Goal: Information Seeking & Learning: Learn about a topic

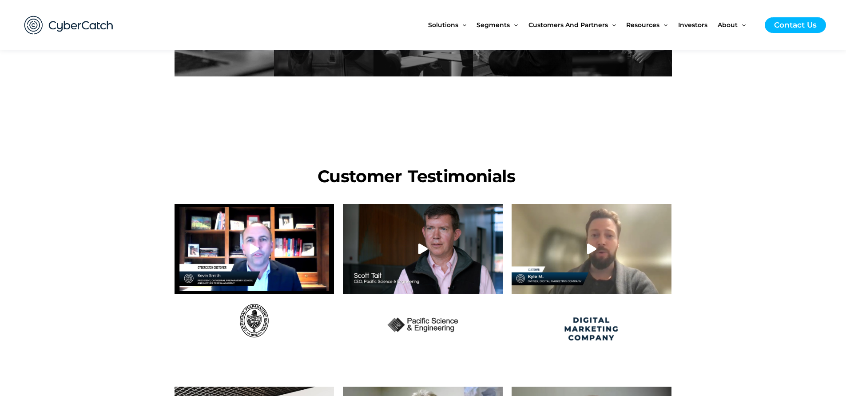
scroll to position [461, 0]
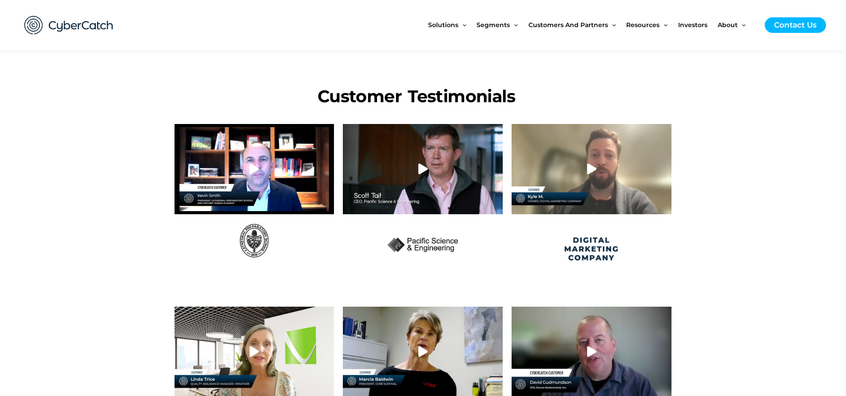
click at [421, 173] on icon at bounding box center [422, 168] width 11 height 11
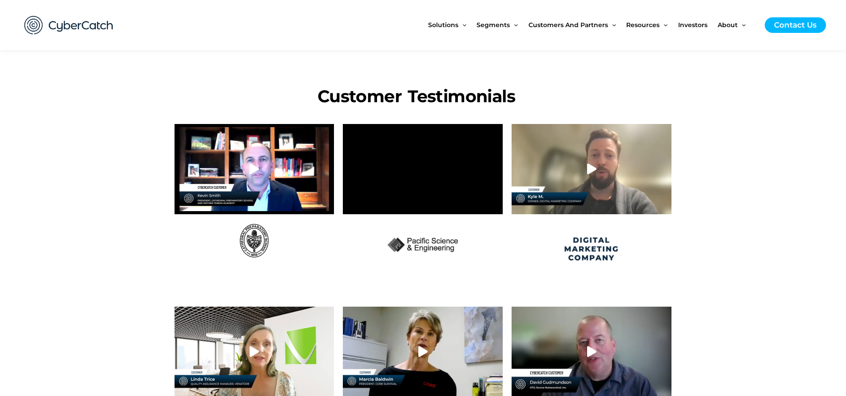
click at [250, 171] on icon at bounding box center [254, 168] width 11 height 11
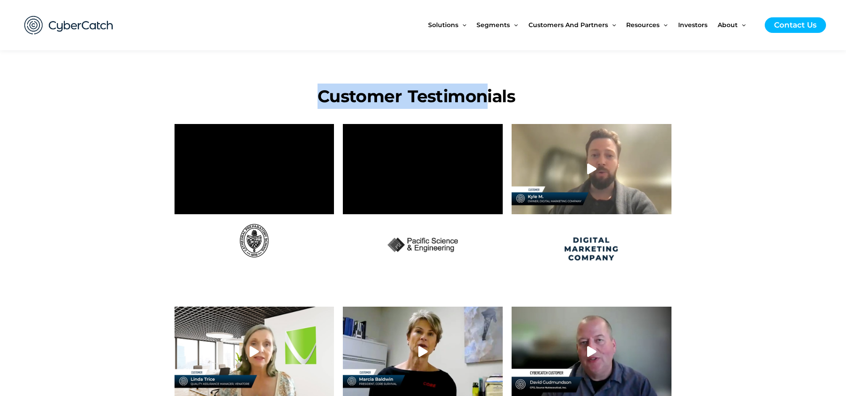
drag, startPoint x: 318, startPoint y: 95, endPoint x: 484, endPoint y: 103, distance: 165.4
click at [484, 103] on h1 "Customer Testimonials" at bounding box center [416, 95] width 484 height 25
drag, startPoint x: 323, startPoint y: 96, endPoint x: 398, endPoint y: 90, distance: 75.3
click at [398, 90] on h1 "Customer Testimonials" at bounding box center [416, 95] width 484 height 25
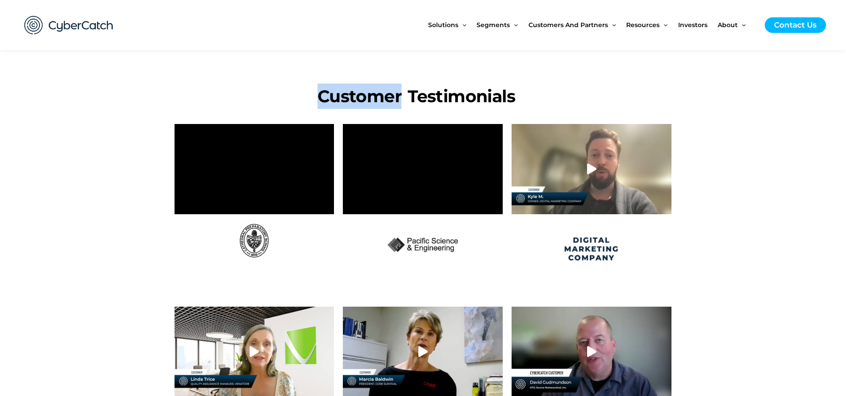
click at [398, 90] on h1 "Customer Testimonials" at bounding box center [416, 95] width 484 height 25
click at [690, 25] on span "Investors" at bounding box center [692, 24] width 29 height 37
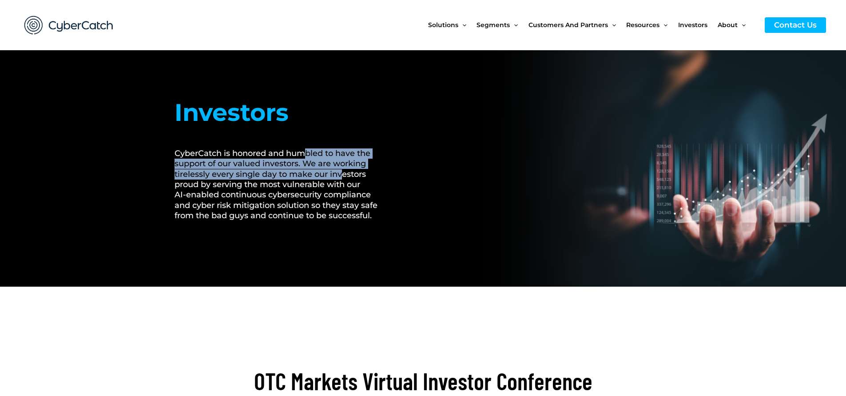
drag, startPoint x: 304, startPoint y: 150, endPoint x: 341, endPoint y: 178, distance: 47.2
click at [341, 178] on h2 "CyberCatch is honored and humbled to have the support of our valued investors. …" at bounding box center [281, 184] width 214 height 73
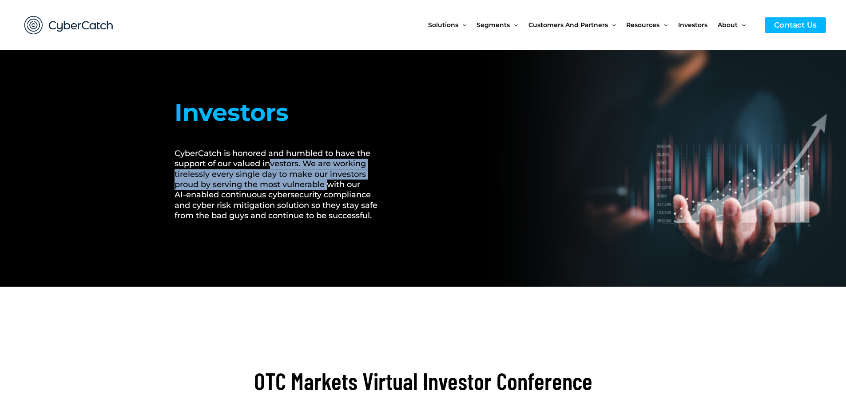
drag, startPoint x: 270, startPoint y: 163, endPoint x: 361, endPoint y: 186, distance: 93.7
click at [333, 187] on h2 "CyberCatch is honored and humbled to have the support of our valued investors. …" at bounding box center [281, 184] width 214 height 73
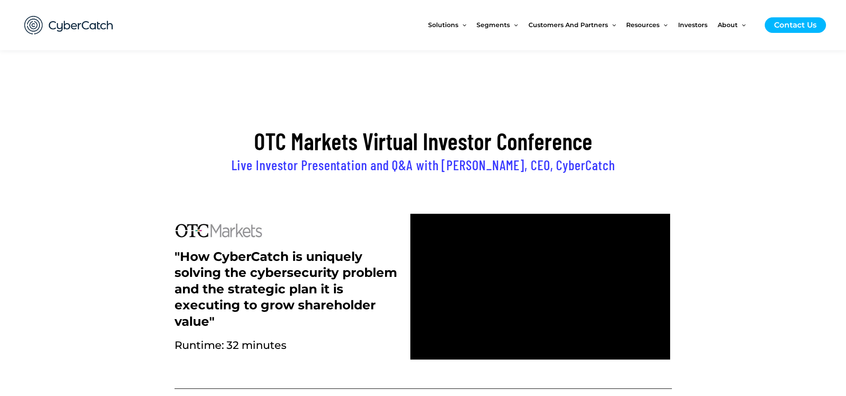
scroll to position [320, 0]
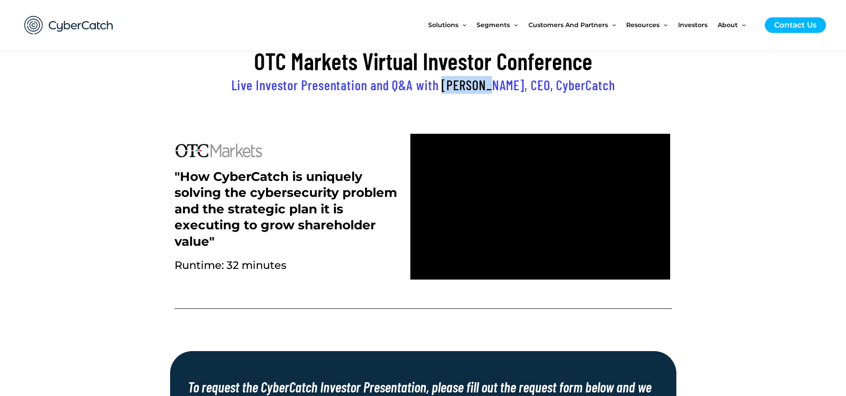
drag, startPoint x: 461, startPoint y: 82, endPoint x: 503, endPoint y: 84, distance: 42.2
click at [504, 83] on h2 "Live Investor Presentation and Q&A with Sai Huda, CEO, CyberCatch" at bounding box center [422, 85] width 497 height 18
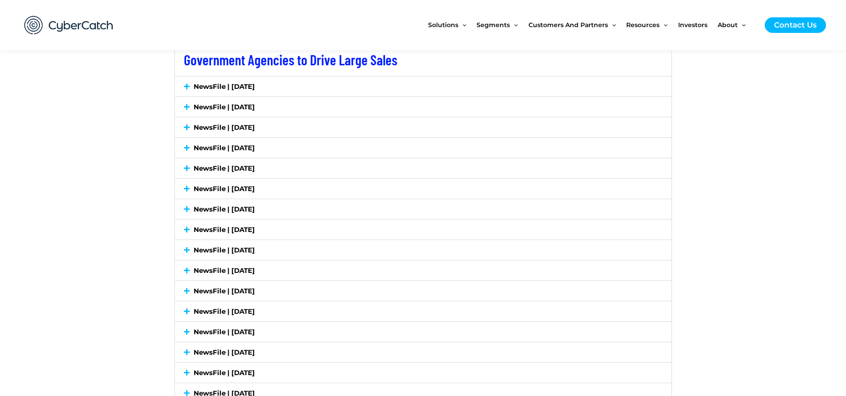
scroll to position [1598, 0]
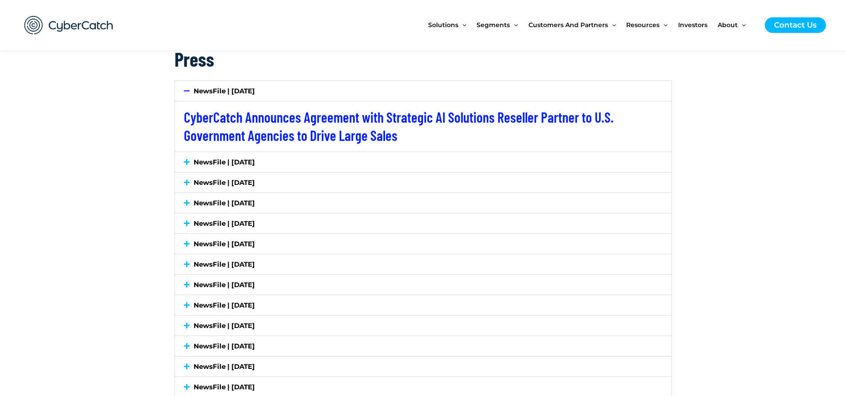
click at [226, 161] on link "NewsFile | July 7, 2025" at bounding box center [224, 162] width 61 height 8
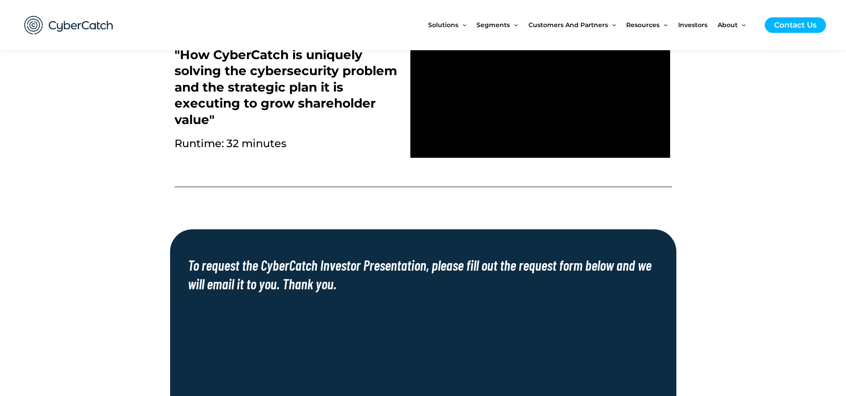
scroll to position [240, 0]
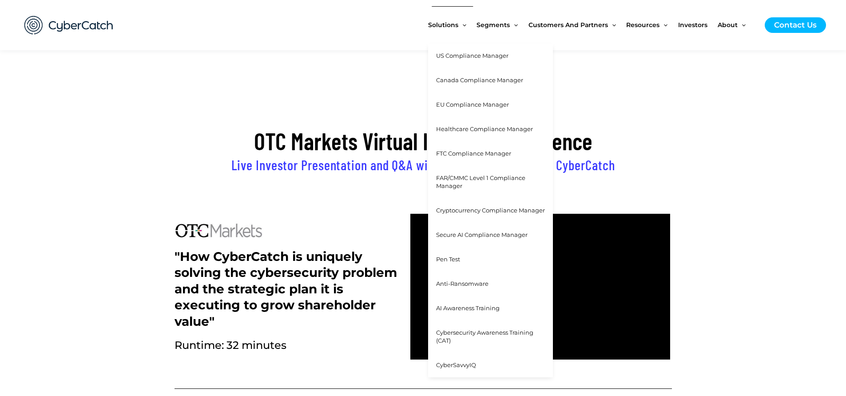
click at [456, 56] on span "US Compliance Manager" at bounding box center [472, 55] width 72 height 7
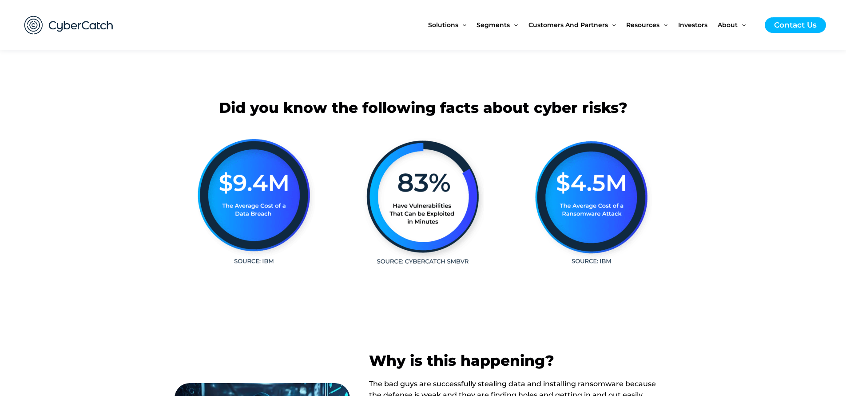
scroll to position [160, 0]
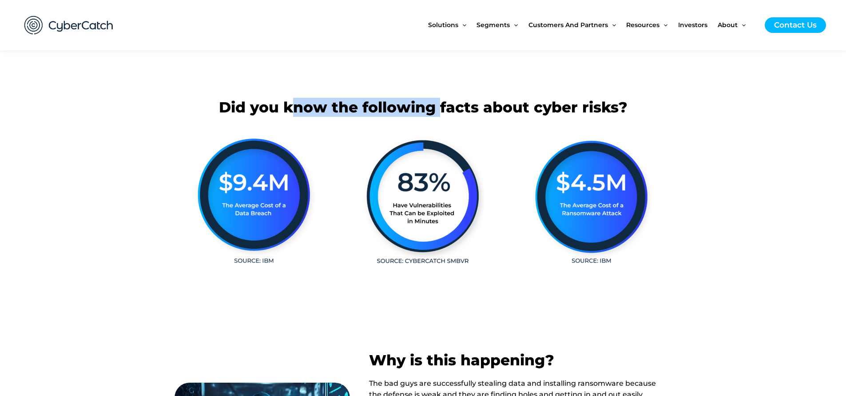
drag, startPoint x: 291, startPoint y: 107, endPoint x: 519, endPoint y: 109, distance: 227.3
click at [497, 109] on h2 "Did you know the following facts about cyber risks?" at bounding box center [422, 107] width 497 height 19
click at [522, 109] on h2 "Did you know the following facts about cyber risks?" at bounding box center [422, 107] width 497 height 19
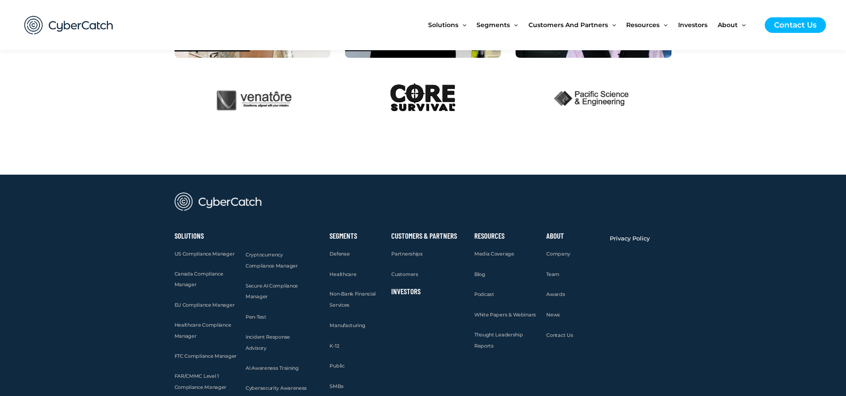
scroll to position [2246, 0]
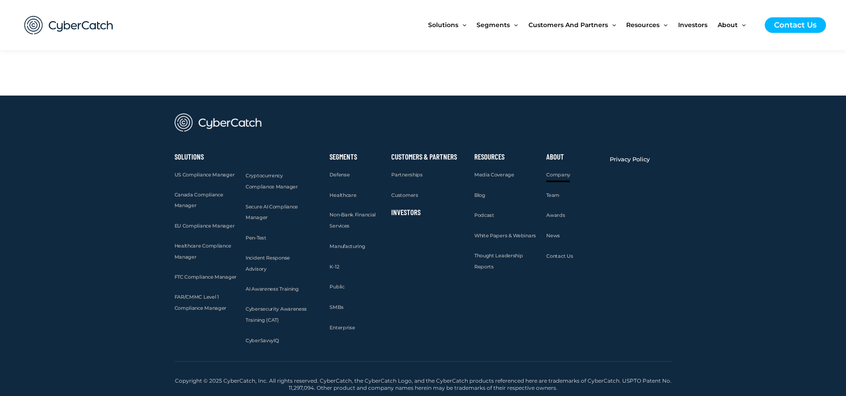
click at [560, 174] on span "Company" at bounding box center [558, 174] width 24 height 6
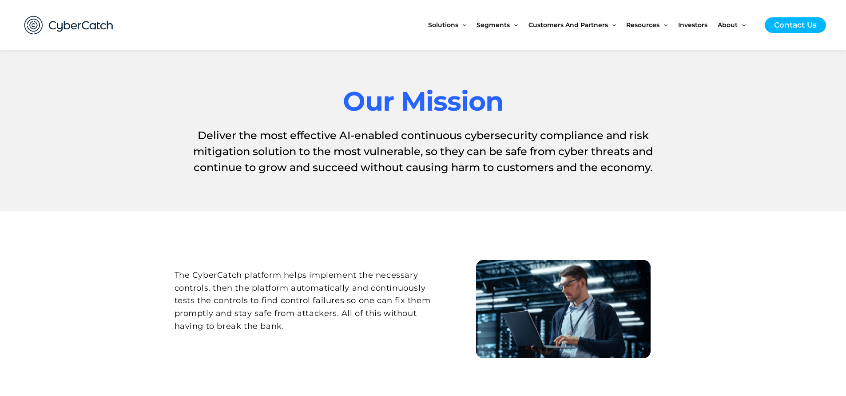
scroll to position [240, 0]
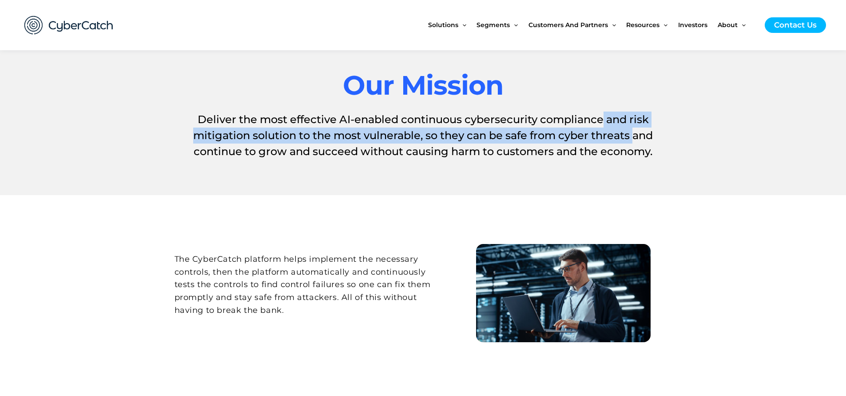
drag, startPoint x: 613, startPoint y: 119, endPoint x: 637, endPoint y: 132, distance: 27.6
click at [637, 132] on h1 "Deliver the most effective AI-enabled continuous cybersecurity compliance and r…" at bounding box center [422, 135] width 497 height 48
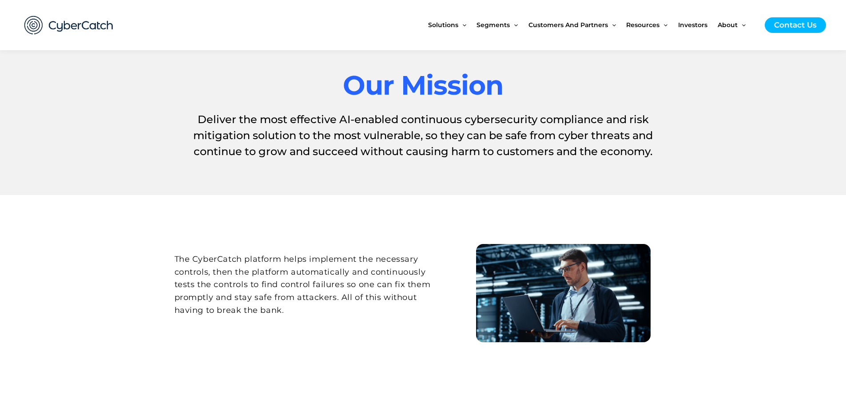
click at [638, 132] on h1 "Deliver the most effective AI-enabled continuous cybersecurity compliance and r…" at bounding box center [422, 135] width 497 height 48
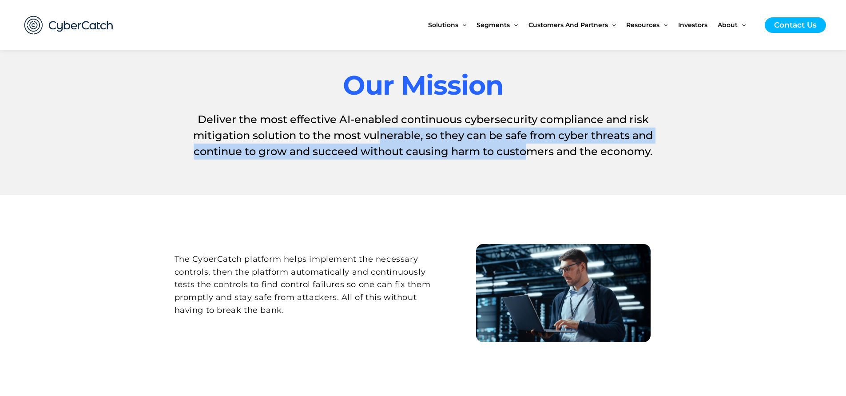
drag, startPoint x: 381, startPoint y: 131, endPoint x: 526, endPoint y: 144, distance: 145.8
click at [526, 144] on h1 "Deliver the most effective AI-enabled continuous cybersecurity compliance and r…" at bounding box center [422, 135] width 497 height 48
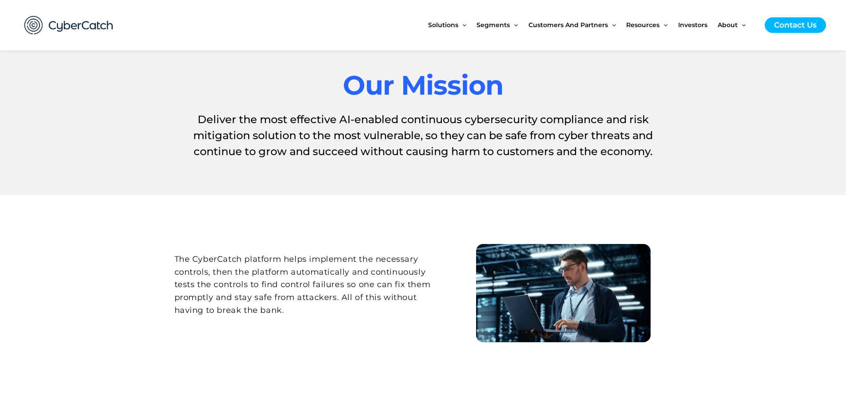
click at [578, 147] on h1 "Deliver the most effective AI-enabled continuous cybersecurity compliance and r…" at bounding box center [422, 135] width 497 height 48
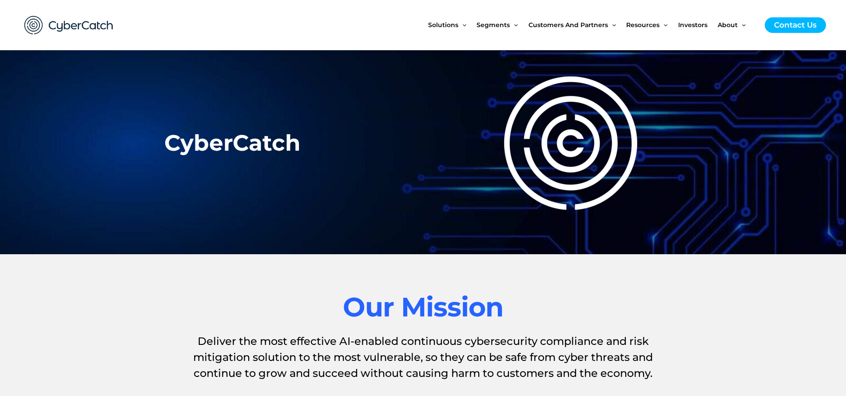
scroll to position [0, 0]
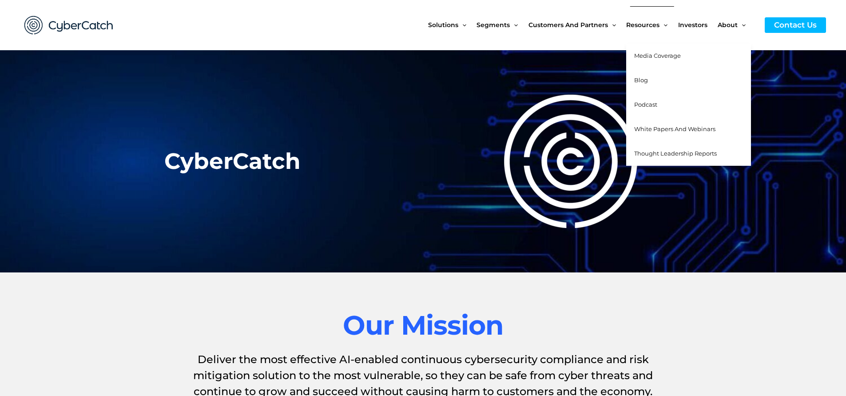
click at [650, 54] on span "Media Coverage" at bounding box center [657, 55] width 47 height 7
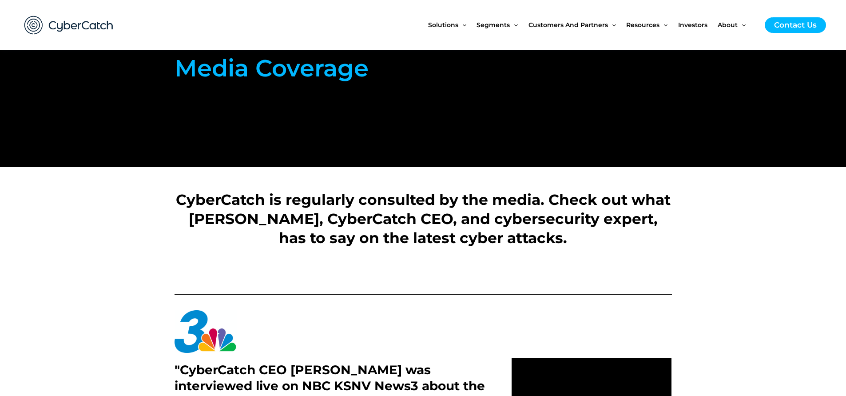
scroll to position [160, 0]
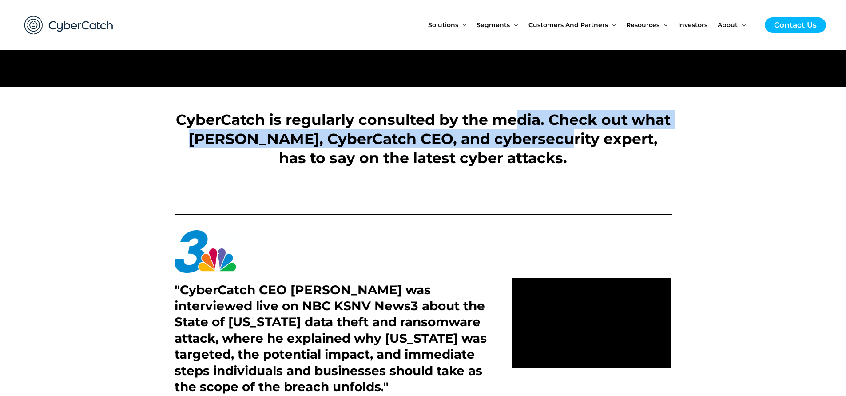
drag, startPoint x: 520, startPoint y: 112, endPoint x: 532, endPoint y: 155, distance: 44.4
click at [532, 155] on h2 "CyberCatch is regularly consulted by the media. Check out what [PERSON_NAME], C…" at bounding box center [422, 129] width 497 height 76
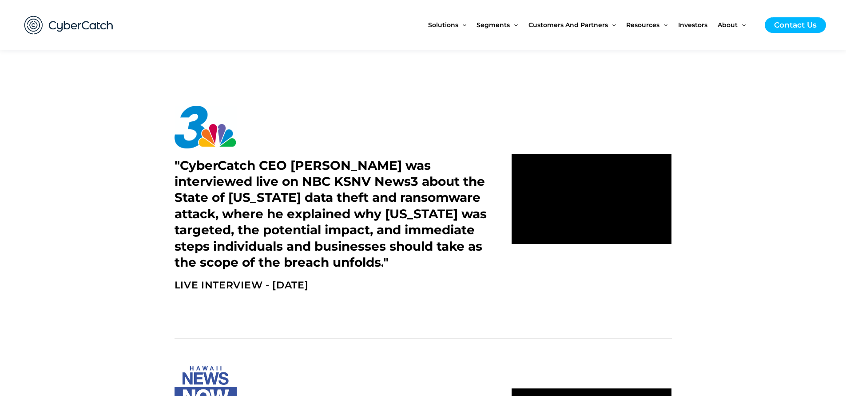
scroll to position [320, 0]
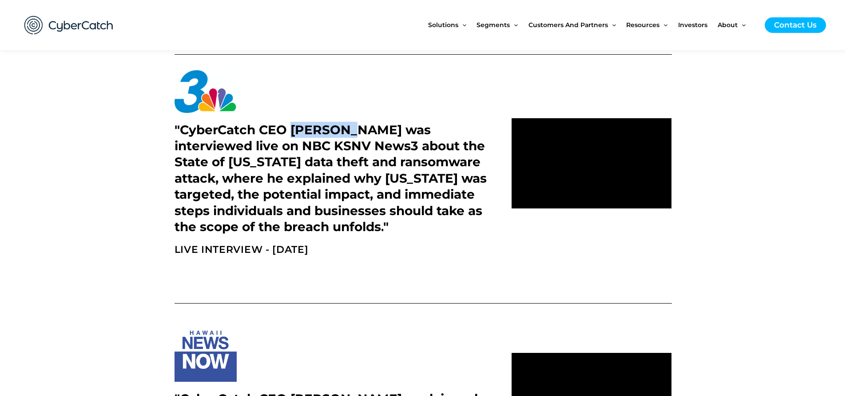
drag, startPoint x: 293, startPoint y: 131, endPoint x: 349, endPoint y: 130, distance: 55.9
click at [349, 130] on h2 ""CyberCatch CEO [PERSON_NAME] was interviewed live on NBC KSNV News3 about the …" at bounding box center [332, 178] width 317 height 113
copy h2 "[PERSON_NAME]"
click at [286, 139] on h2 ""CyberCatch CEO [PERSON_NAME] was interviewed live on NBC KSNV News3 about the …" at bounding box center [332, 178] width 317 height 113
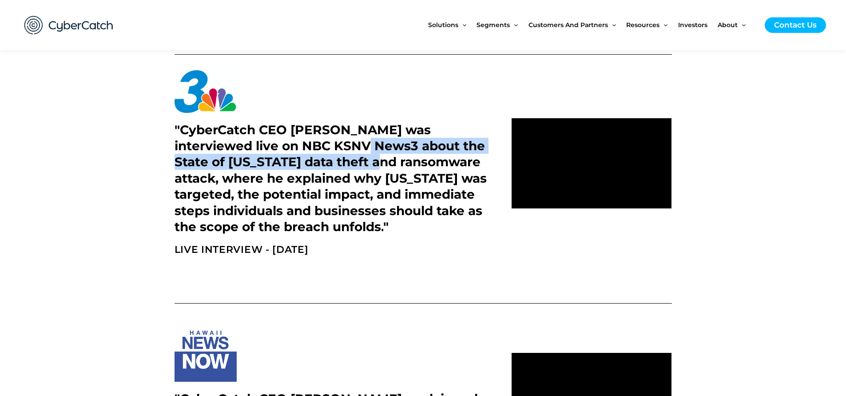
drag, startPoint x: 307, startPoint y: 151, endPoint x: 315, endPoint y: 161, distance: 13.6
click at [315, 161] on h2 ""CyberCatch CEO [PERSON_NAME] was interviewed live on NBC KSNV News3 about the …" at bounding box center [332, 178] width 317 height 113
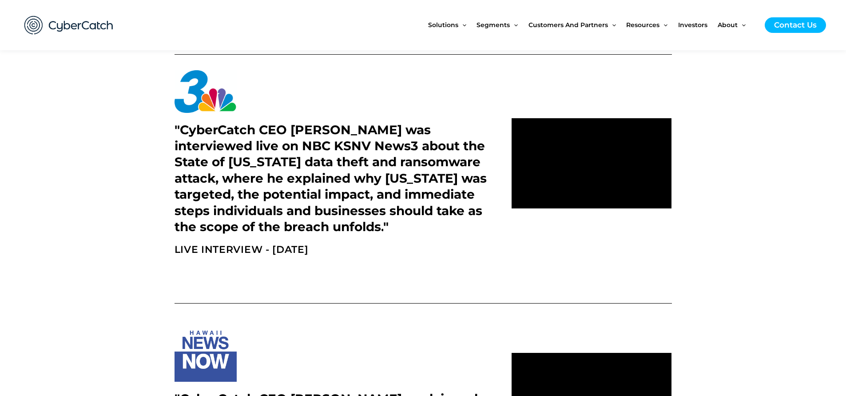
click at [722, 148] on section ""CyberCatch CEO [PERSON_NAME] was interviewed live on NBC KSNV News3 about the …" at bounding box center [423, 163] width 846 height 195
click at [569, 55] on span "Partnerships" at bounding box center [554, 55] width 37 height 7
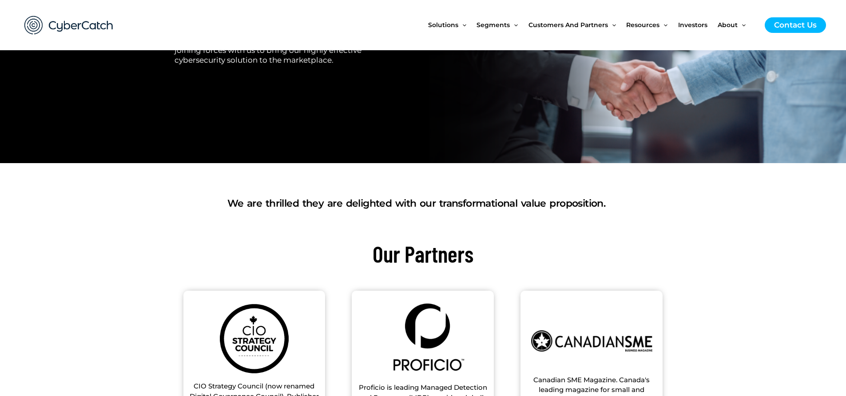
scroll to position [320, 0]
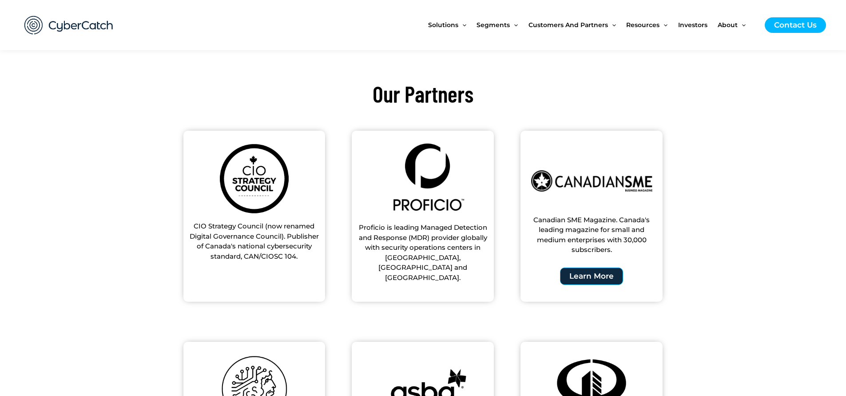
drag, startPoint x: 274, startPoint y: 226, endPoint x: 283, endPoint y: 239, distance: 15.6
click at [283, 240] on h2 "CIO Strategy Council (now renamed Digital Governance Council). Publisher of Can…" at bounding box center [254, 241] width 133 height 40
drag, startPoint x: 262, startPoint y: 235, endPoint x: 280, endPoint y: 254, distance: 25.4
click at [280, 254] on h2 "CIO Strategy Council (now renamed Digital Governance Council). Publisher of Can…" at bounding box center [254, 241] width 133 height 40
click at [281, 253] on h2 "CIO Strategy Council (now renamed Digital Governance Council). Publisher of Can…" at bounding box center [254, 241] width 133 height 40
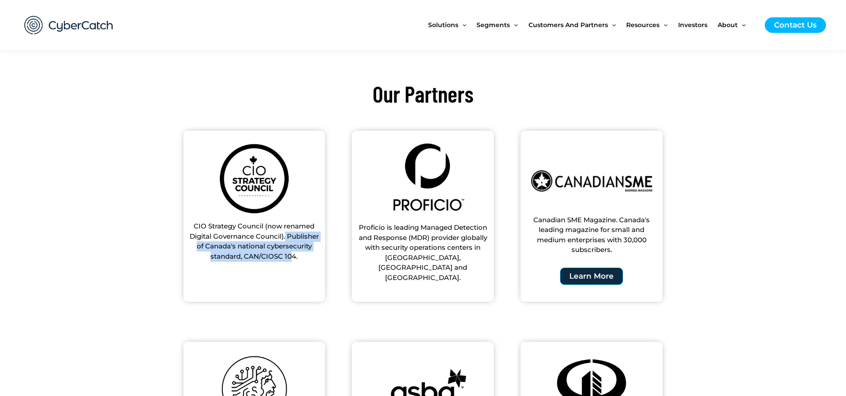
drag, startPoint x: 285, startPoint y: 240, endPoint x: 290, endPoint y: 256, distance: 17.3
click at [290, 256] on h2 "CIO Strategy Council (now renamed Digital Governance Council). Publisher of Can…" at bounding box center [254, 241] width 133 height 40
drag, startPoint x: 294, startPoint y: 236, endPoint x: 300, endPoint y: 255, distance: 19.5
click at [300, 255] on h2 "CIO Strategy Council (now renamed Digital Governance Council). Publisher of Can…" at bounding box center [254, 241] width 133 height 40
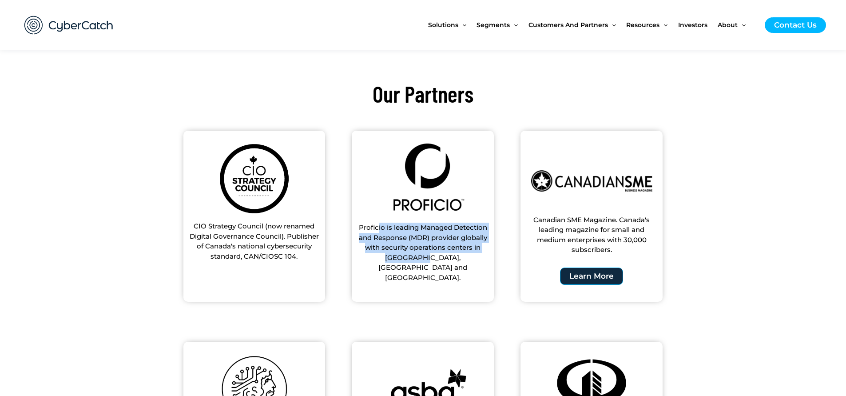
drag, startPoint x: 378, startPoint y: 226, endPoint x: 390, endPoint y: 252, distance: 28.6
click at [390, 252] on h2 "Proficio is leading Managed Detection and Response (MDR) provider globally with…" at bounding box center [422, 252] width 133 height 60
click at [384, 252] on div at bounding box center [384, 252] width 0 height 0
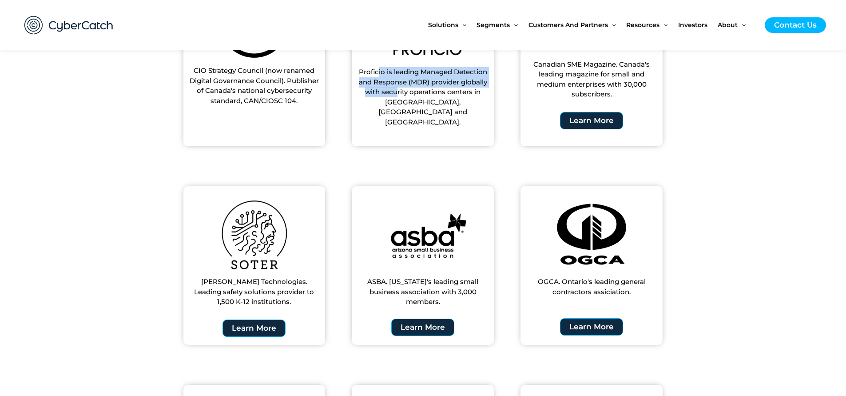
scroll to position [559, 0]
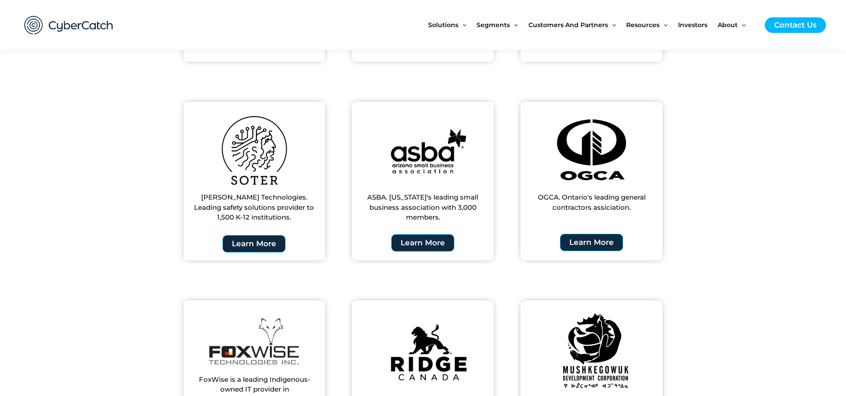
drag, startPoint x: 382, startPoint y: 183, endPoint x: 393, endPoint y: 198, distance: 17.5
click at [393, 198] on h2 "ASBA. Arizona's leading small business association with 3,000 members." at bounding box center [422, 207] width 133 height 30
drag, startPoint x: 393, startPoint y: 198, endPoint x: 388, endPoint y: 191, distance: 7.9
click at [393, 198] on h2 "ASBA. Arizona's leading small business association with 3,000 members." at bounding box center [422, 207] width 133 height 30
drag, startPoint x: 393, startPoint y: 201, endPoint x: 397, endPoint y: 205, distance: 5.7
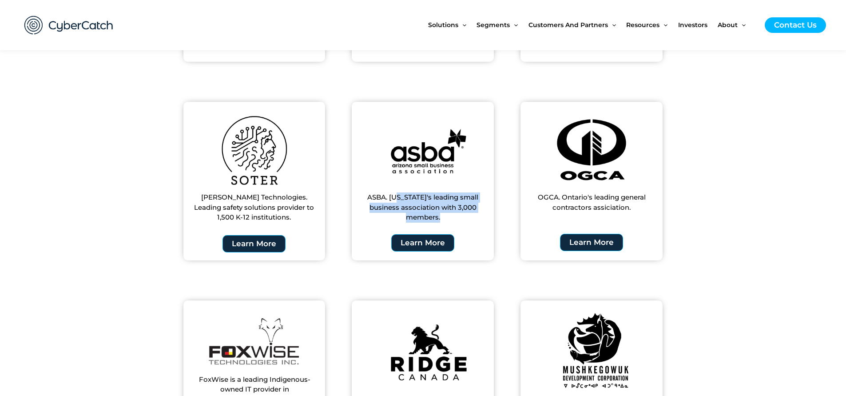
click at [397, 205] on div "ASBA. Arizona's leading small business association with 3,000 members. Learn Mo…" at bounding box center [423, 181] width 142 height 158
click at [391, 202] on div at bounding box center [391, 202] width 0 height 0
click at [389, 195] on h2 "ASBA. Arizona's leading small business association with 3,000 members." at bounding box center [422, 207] width 133 height 30
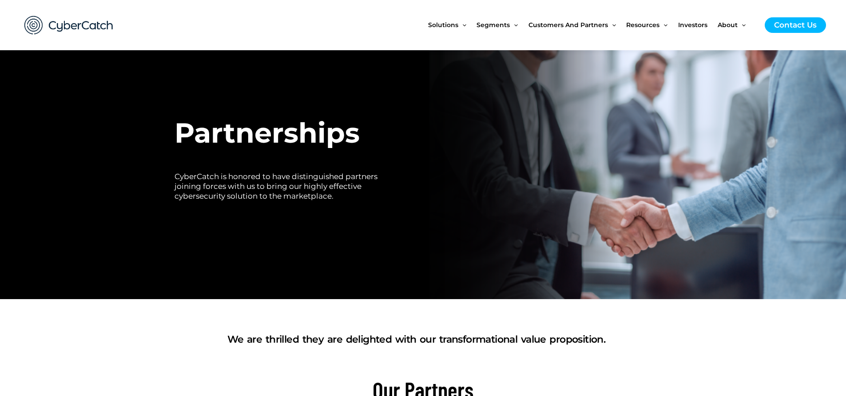
scroll to position [0, 0]
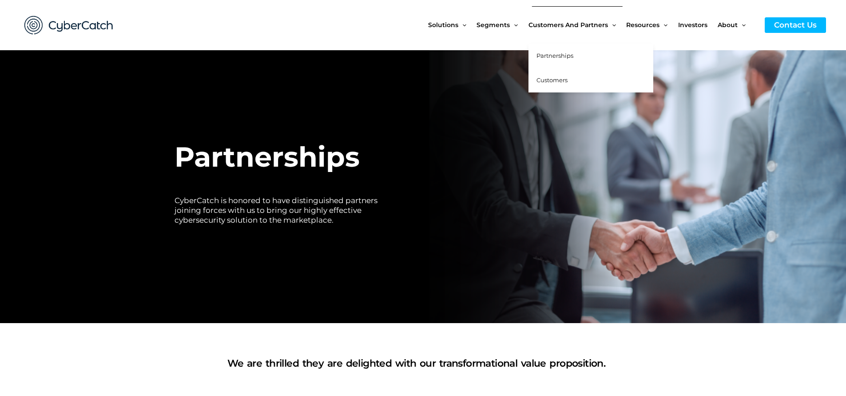
click at [557, 80] on span "Customers" at bounding box center [551, 79] width 31 height 7
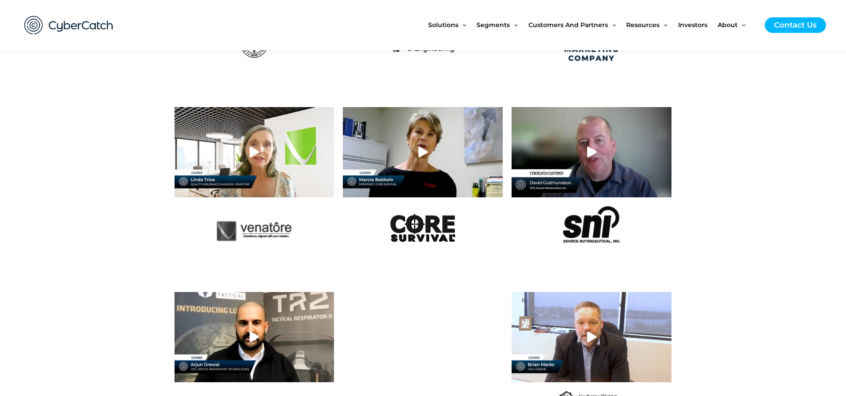
scroll to position [639, 0]
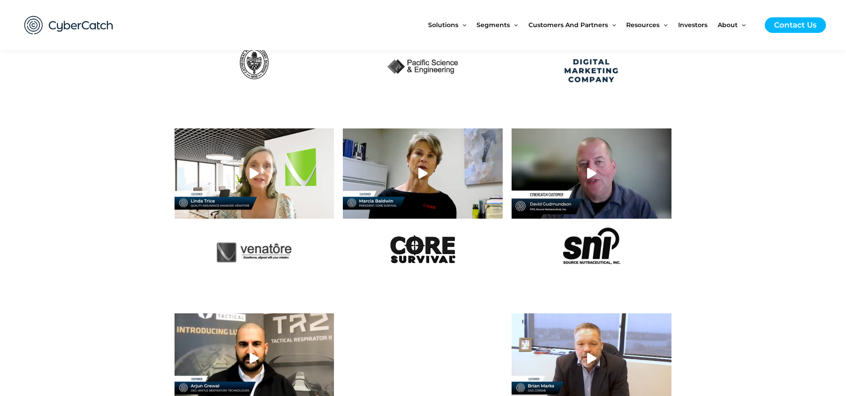
click at [599, 170] on div at bounding box center [592, 173] width 160 height 90
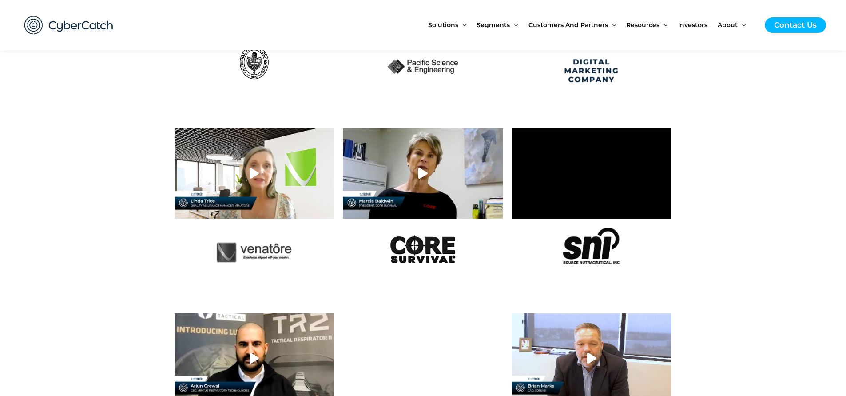
click at [726, 206] on section at bounding box center [423, 201] width 846 height 154
click at [429, 178] on div at bounding box center [423, 173] width 160 height 90
